Goal: Book appointment/travel/reservation

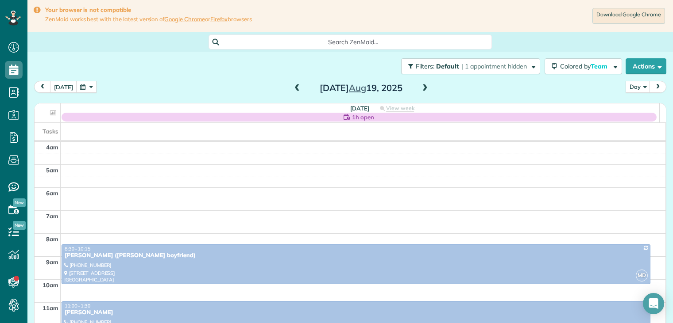
scroll to position [69, 0]
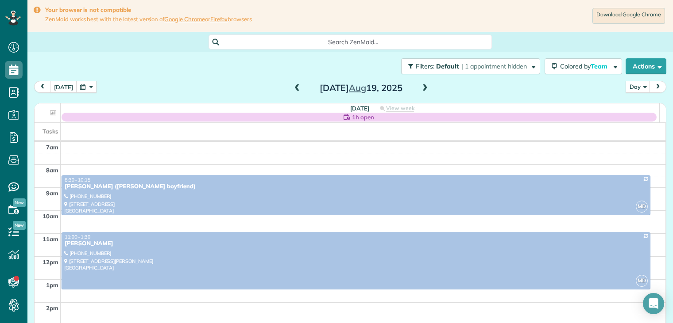
click at [88, 88] on button "button" at bounding box center [86, 87] width 20 height 12
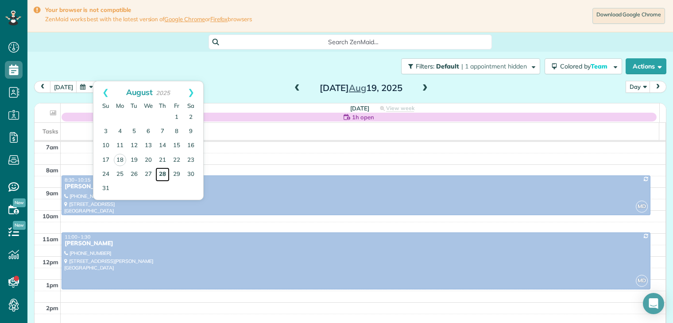
click at [163, 173] on link "28" at bounding box center [162, 175] width 14 height 14
click at [162, 173] on link "28" at bounding box center [162, 175] width 14 height 14
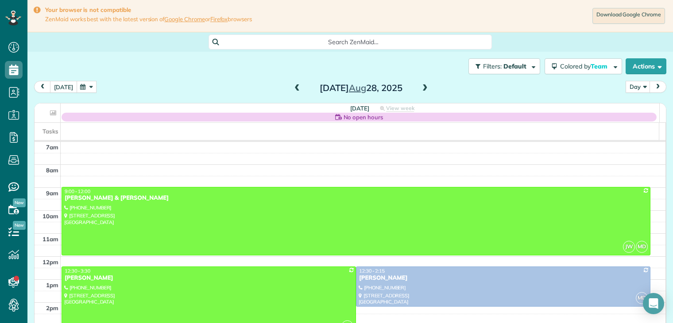
click at [62, 85] on button "[DATE]" at bounding box center [63, 87] width 27 height 12
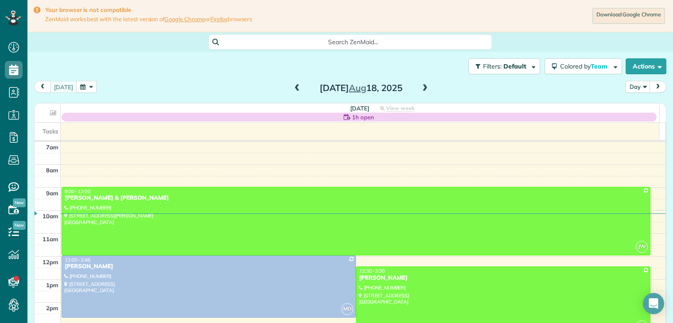
click at [420, 88] on span at bounding box center [425, 89] width 10 height 8
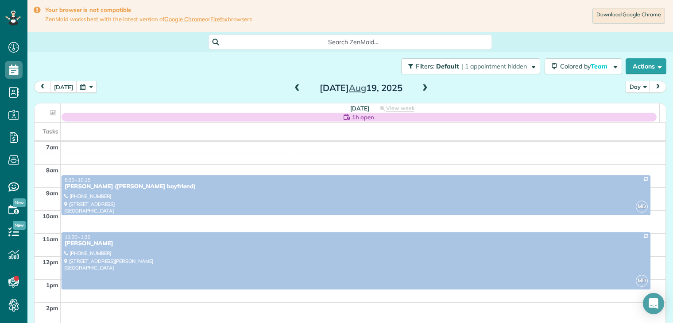
click at [293, 88] on span at bounding box center [297, 89] width 10 height 8
